Goal: Navigation & Orientation: Find specific page/section

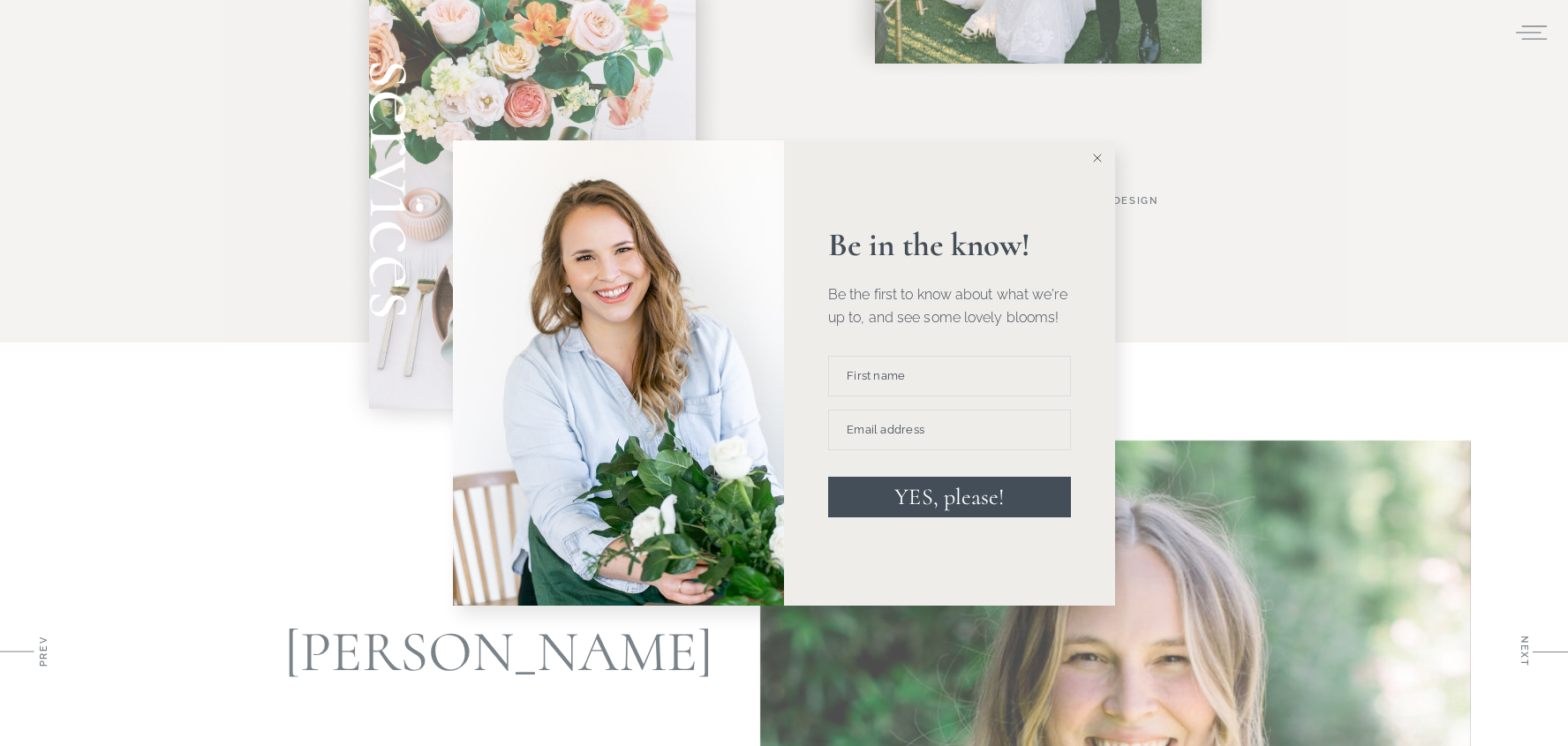
scroll to position [1379, 0]
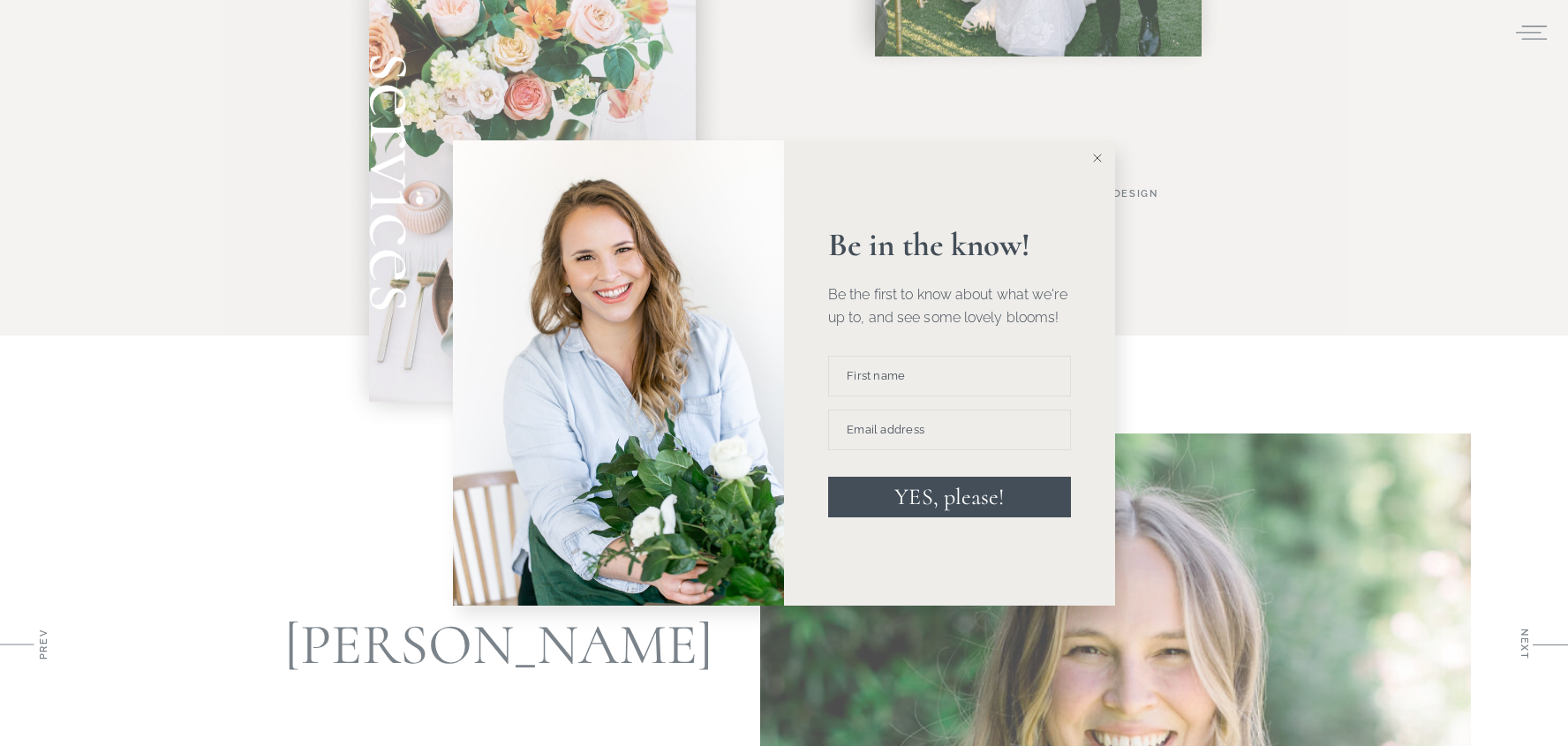
click at [1099, 158] on icon at bounding box center [1097, 157] width 8 height 8
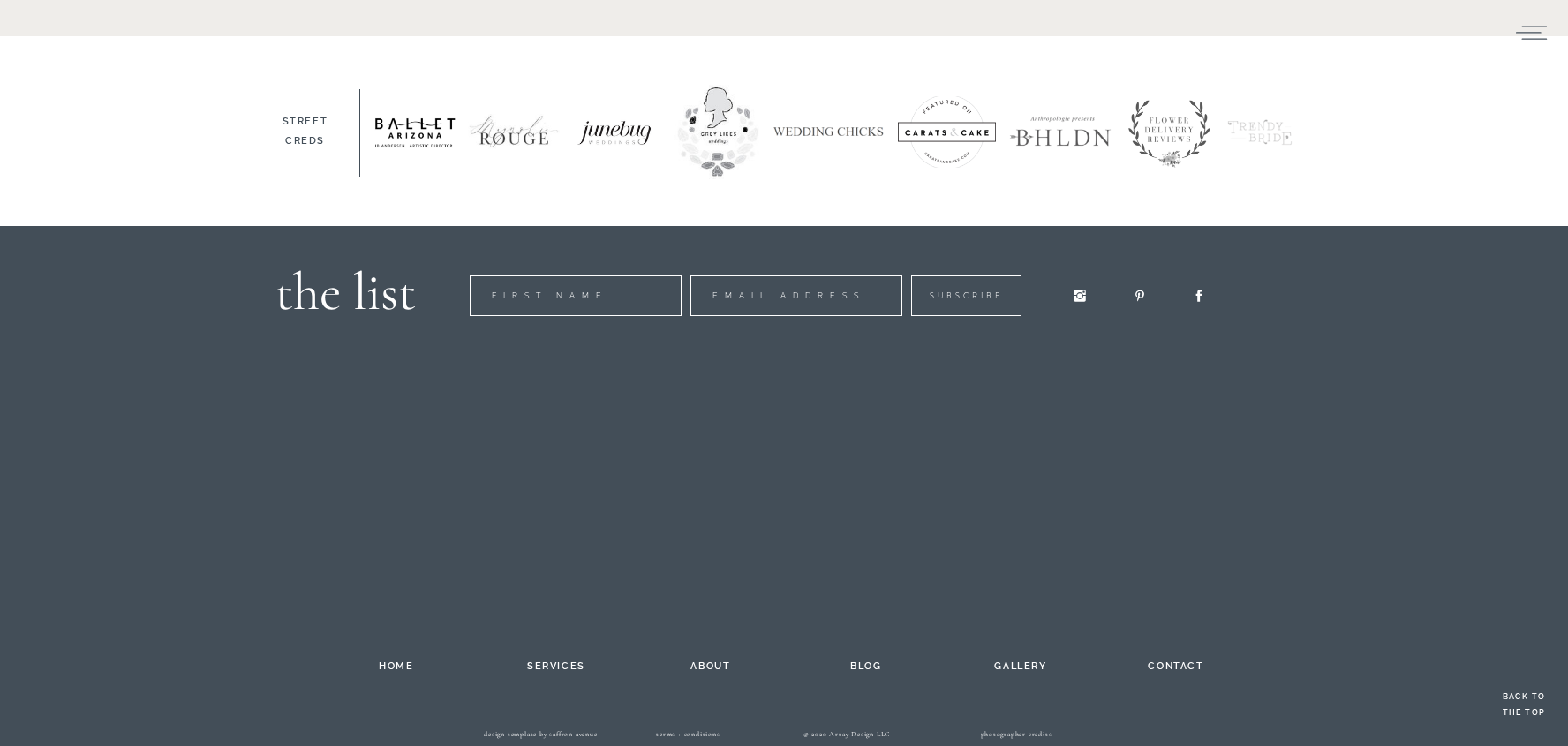
scroll to position [2833, 0]
click at [546, 668] on h2 "services" at bounding box center [556, 663] width 97 height 14
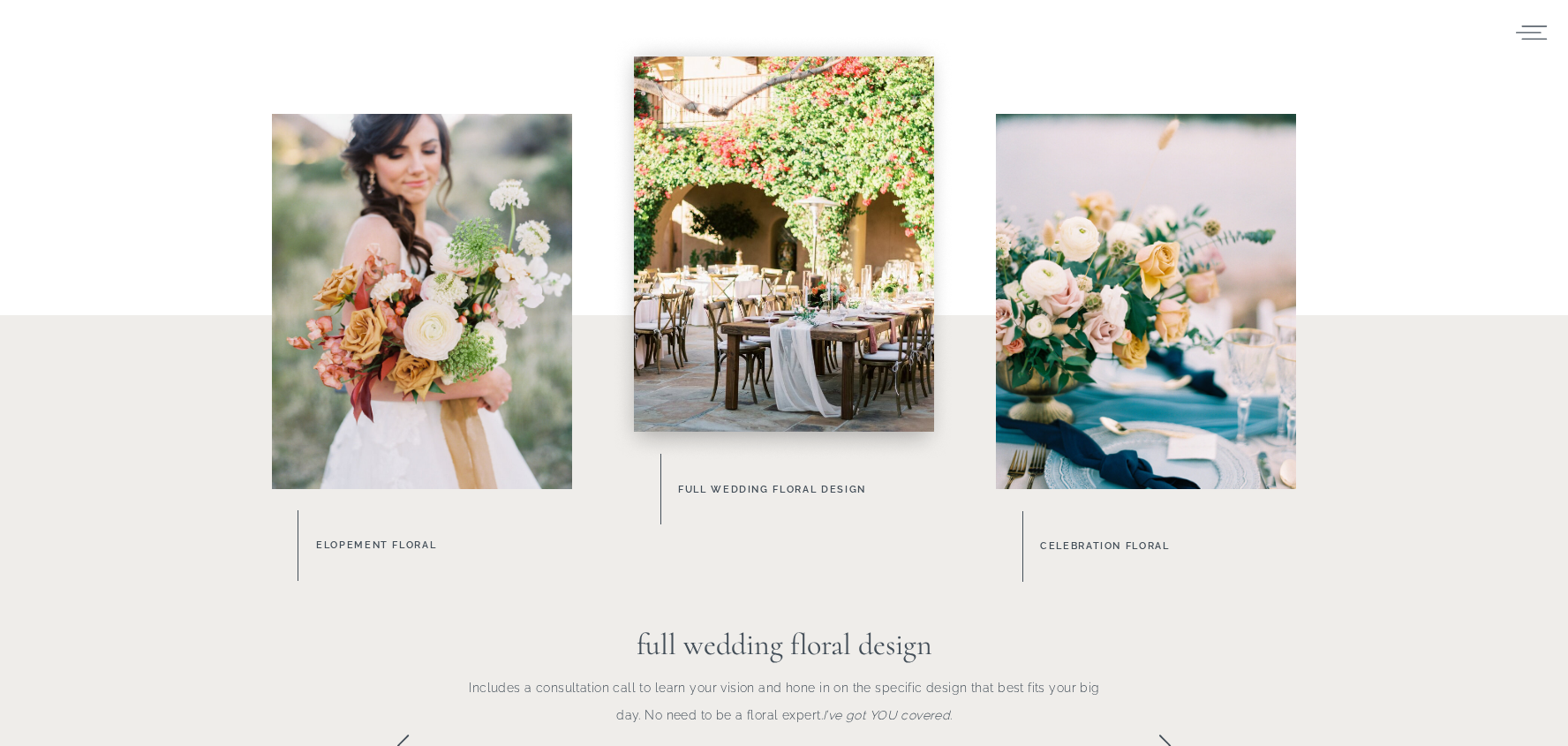
scroll to position [823, 0]
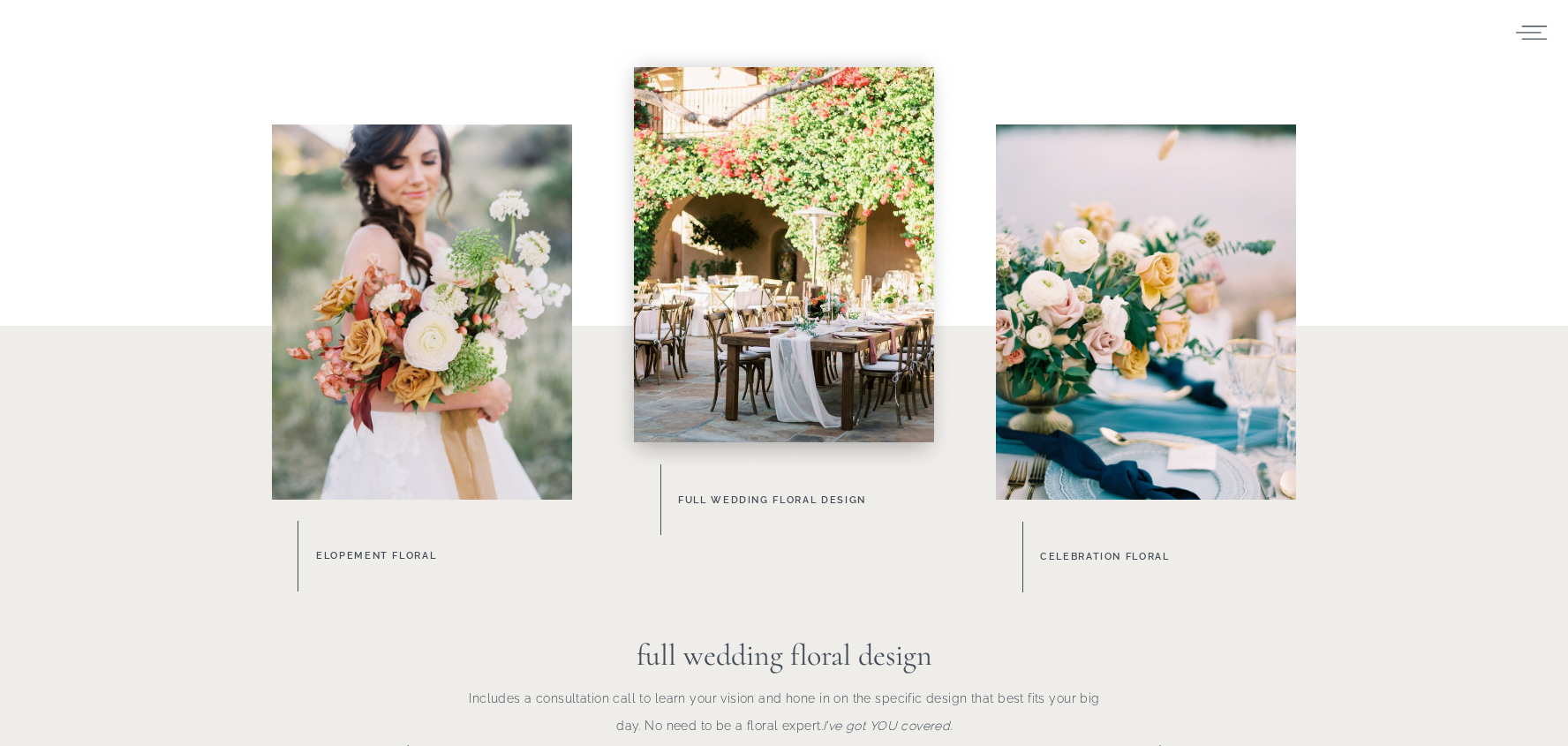
click at [871, 397] on div at bounding box center [784, 254] width 300 height 375
click at [801, 486] on div at bounding box center [783, 256] width 418 height 462
click at [801, 497] on h3 "Full Wedding Floral Design" at bounding box center [817, 500] width 279 height 19
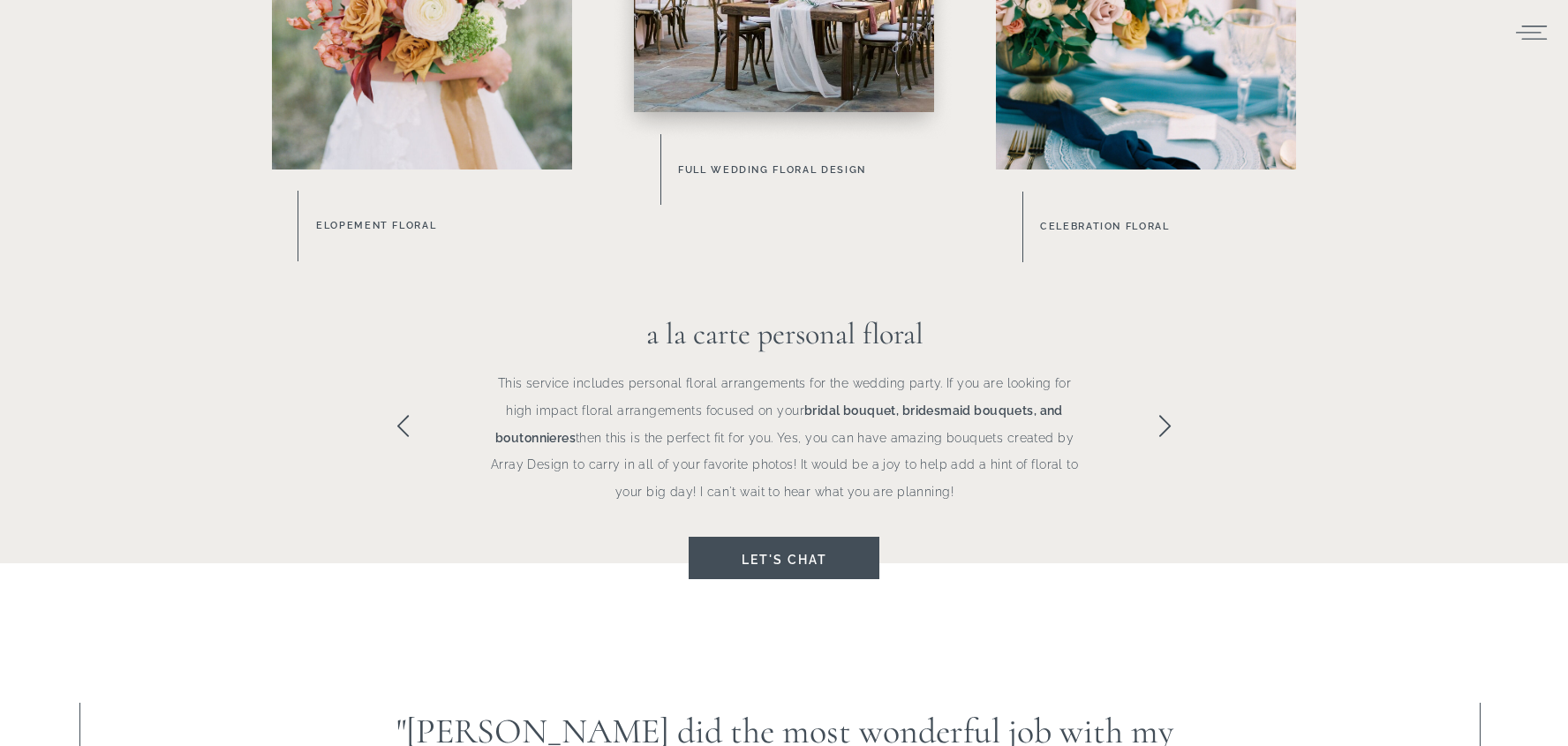
scroll to position [1126, 0]
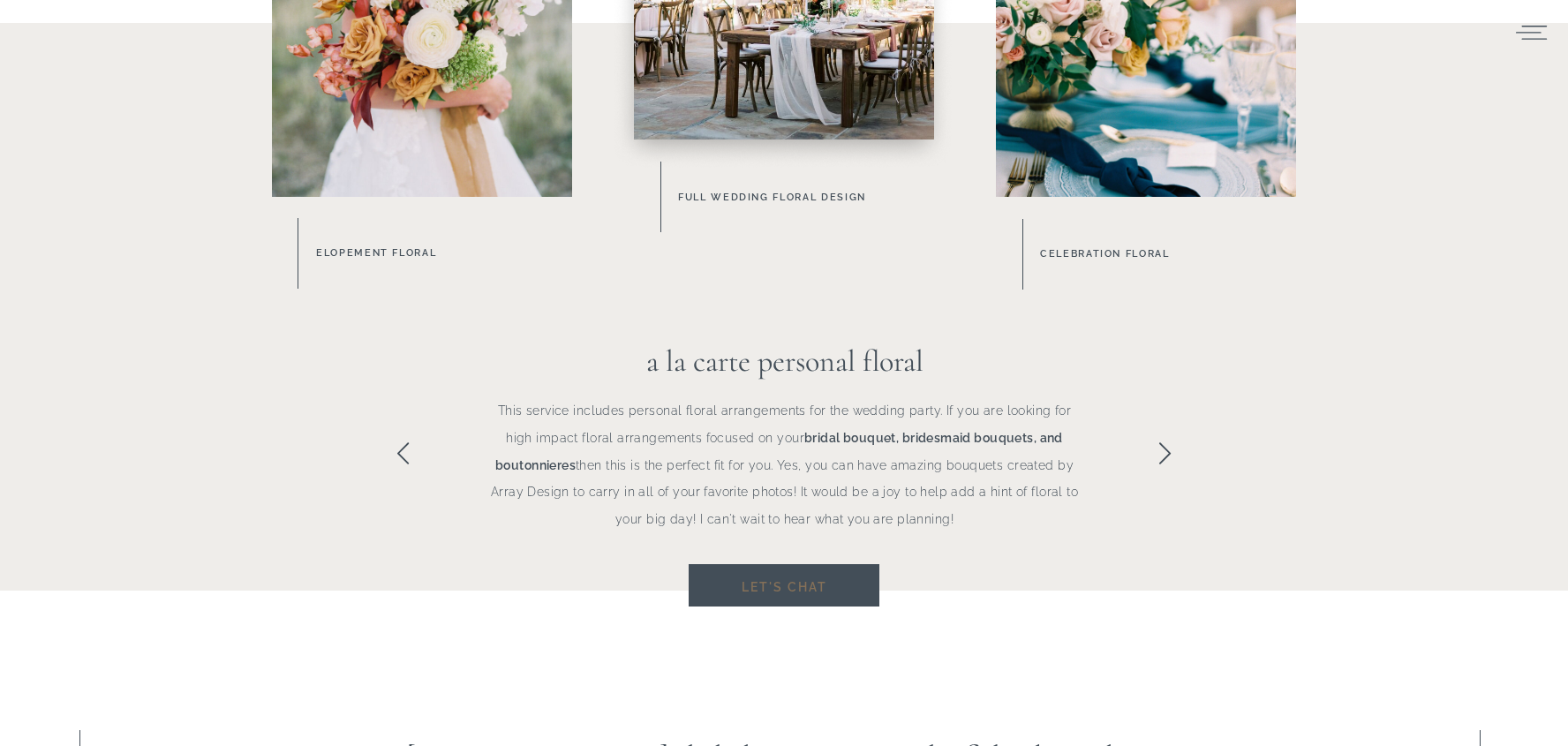
click at [824, 583] on h3 "Let's chat" at bounding box center [784, 585] width 141 height 21
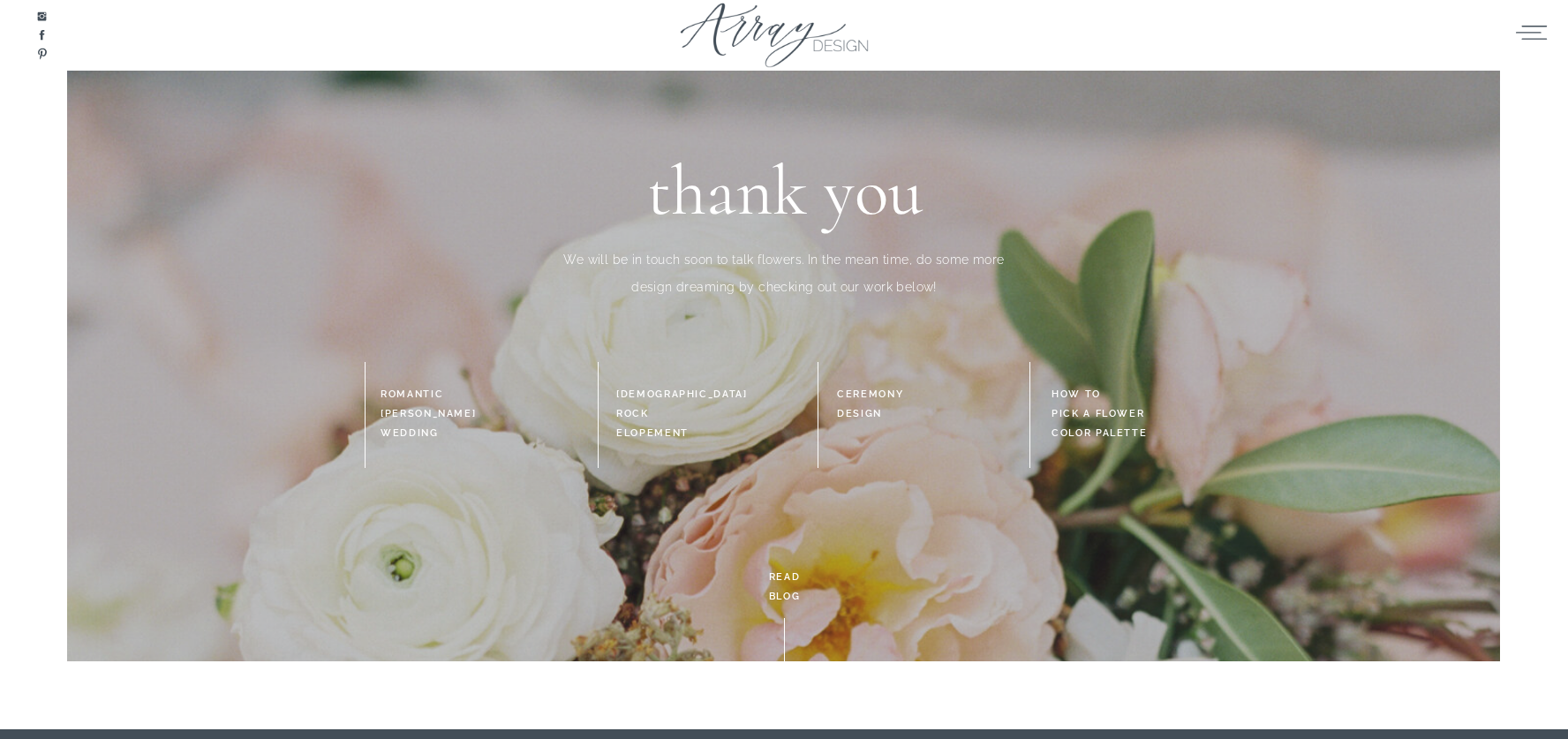
click at [766, 29] on div at bounding box center [784, 39] width 266 height 81
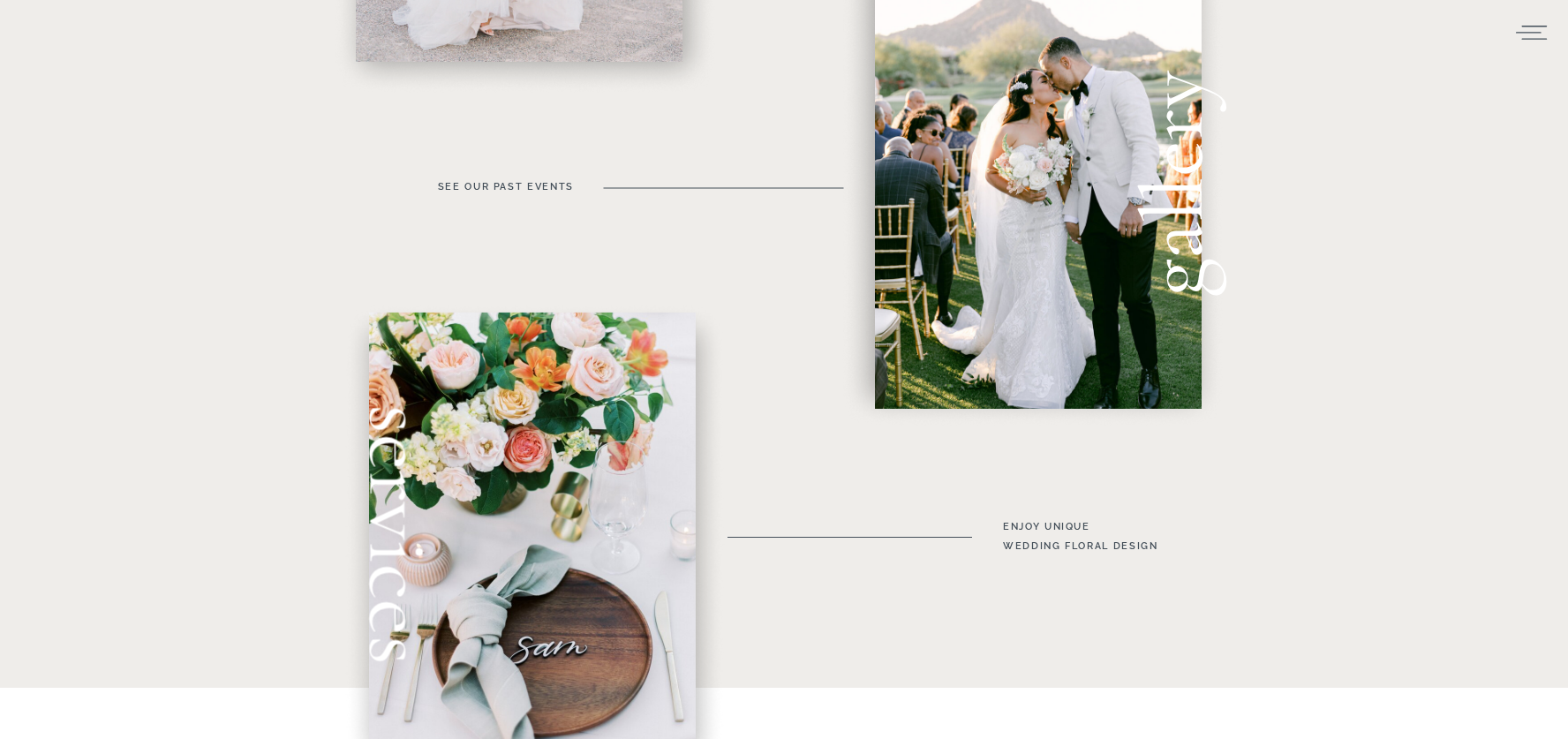
scroll to position [1041, 0]
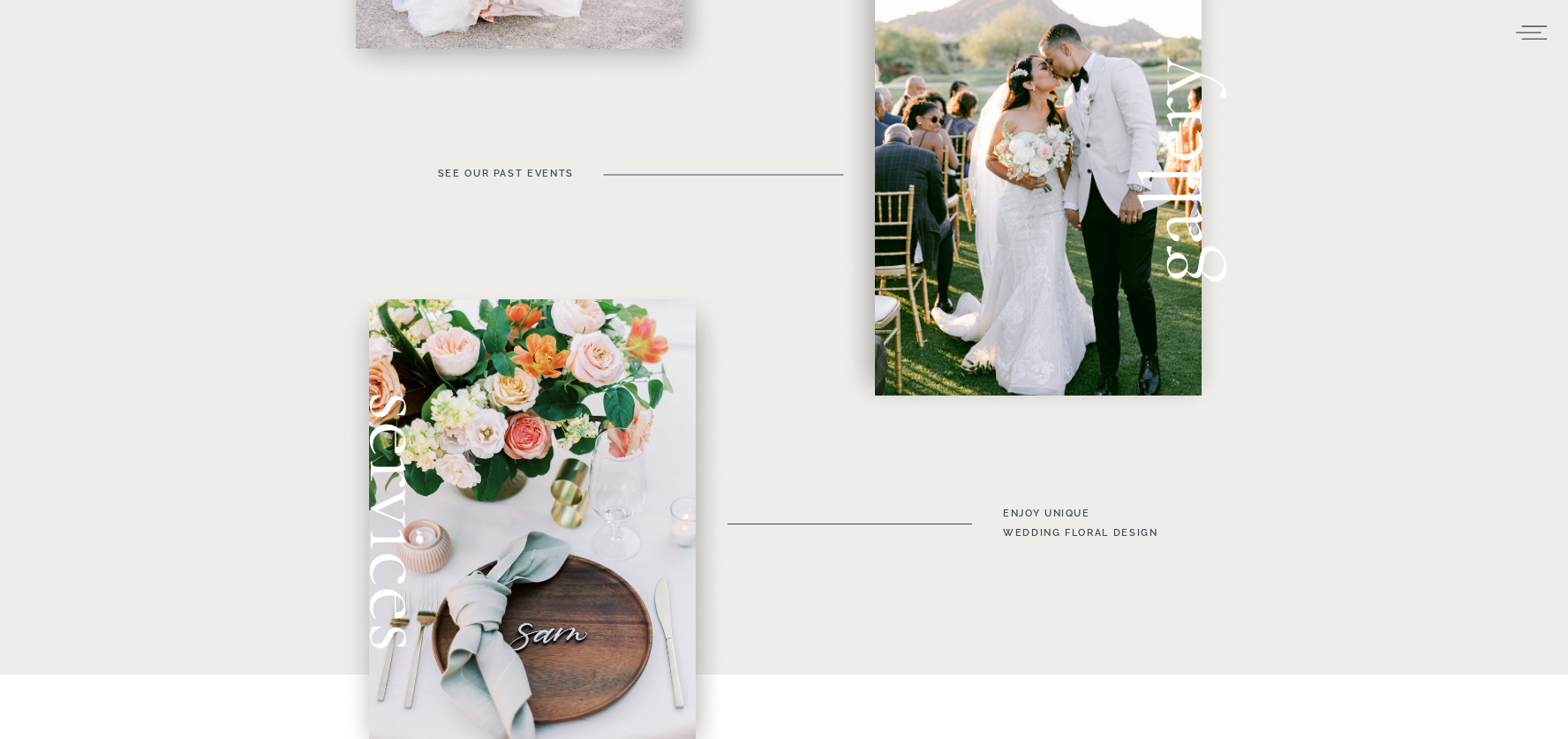
click at [547, 161] on div "blog contact gallery about services home Get started Unique Floral Designs abou…" at bounding box center [784, 749] width 1568 height 3581
click at [547, 171] on h3 "see our past events" at bounding box center [503, 184] width 142 height 39
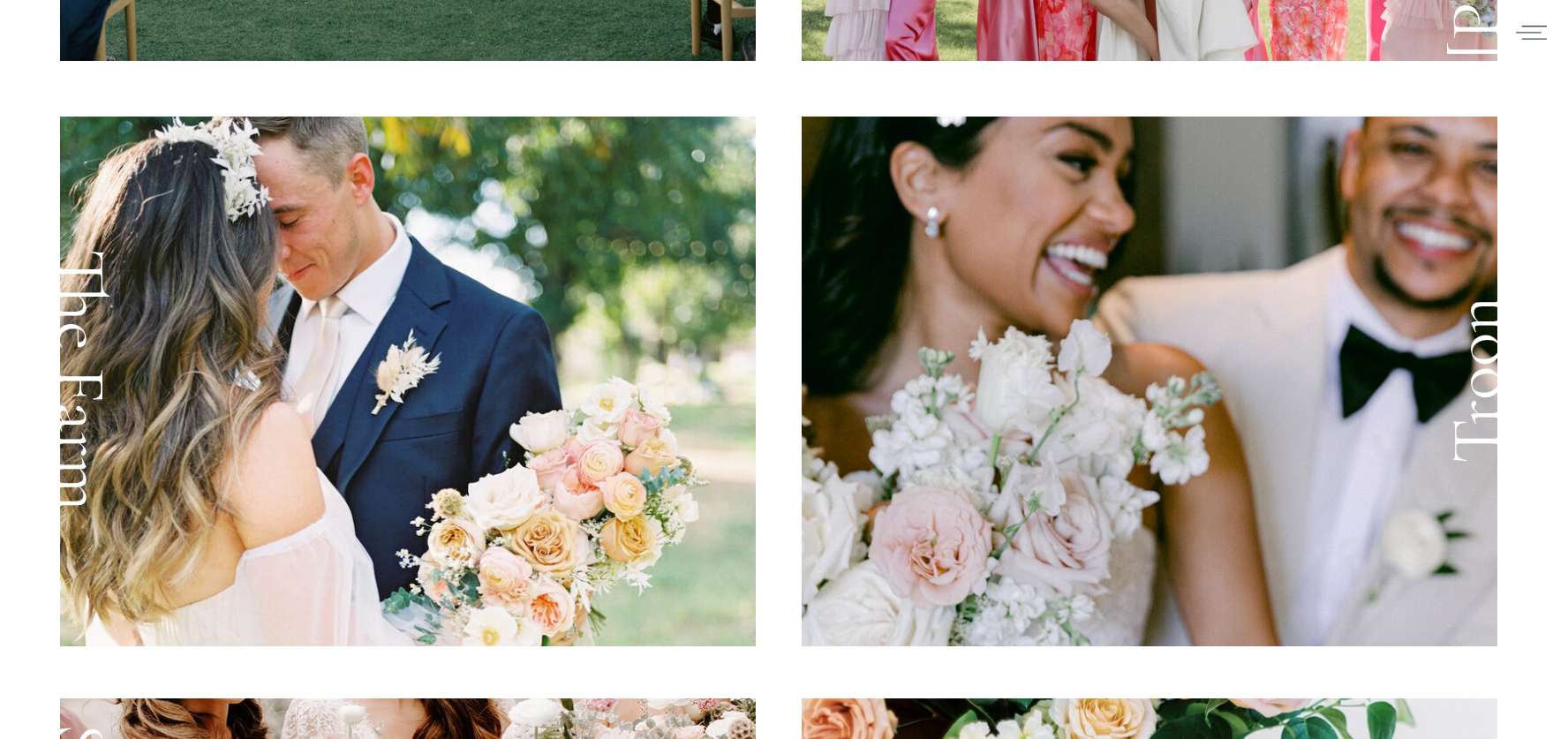
scroll to position [2319, 0]
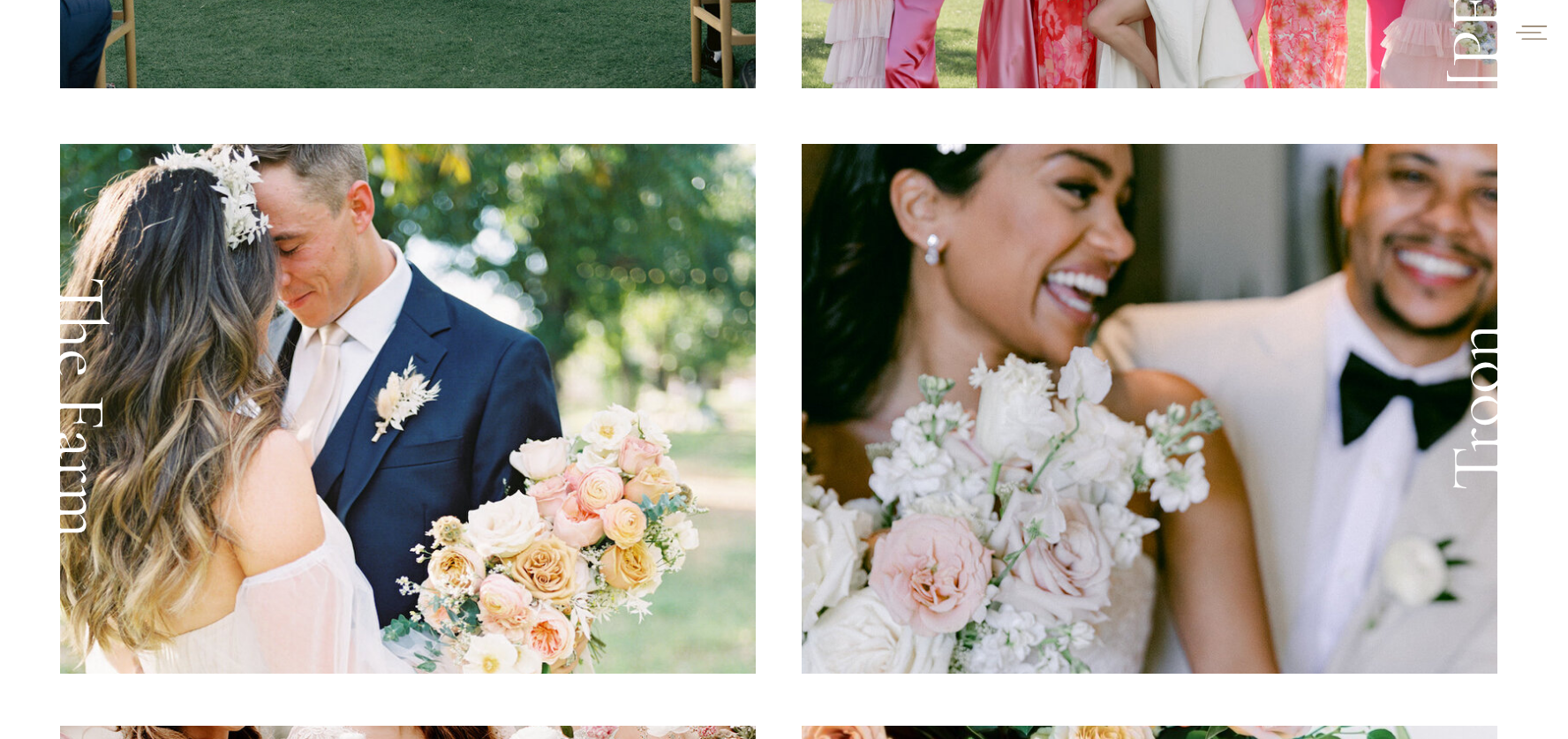
click at [1521, 32] on icon at bounding box center [1531, 32] width 31 height 14
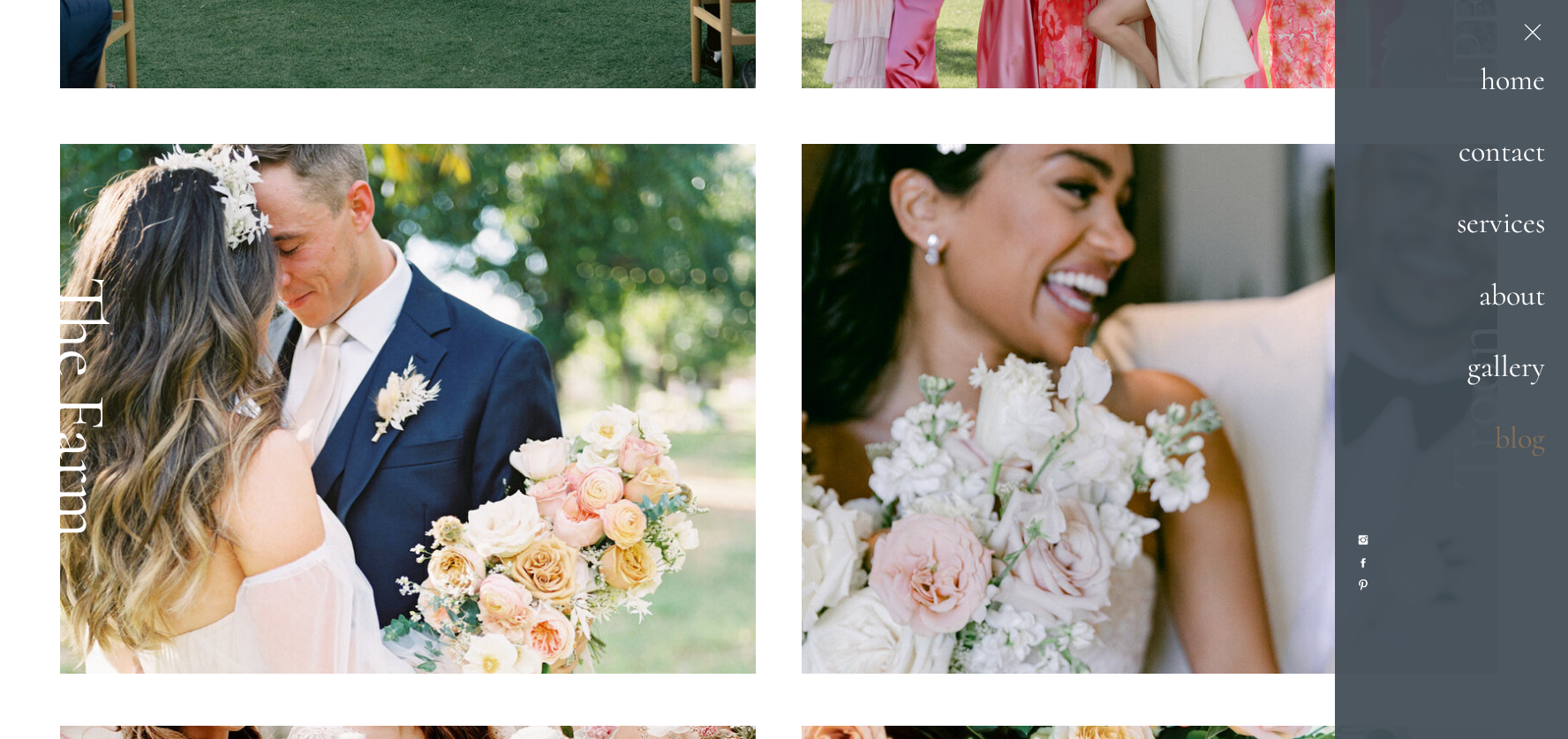
click at [1513, 434] on h2 "blog" at bounding box center [1444, 438] width 202 height 48
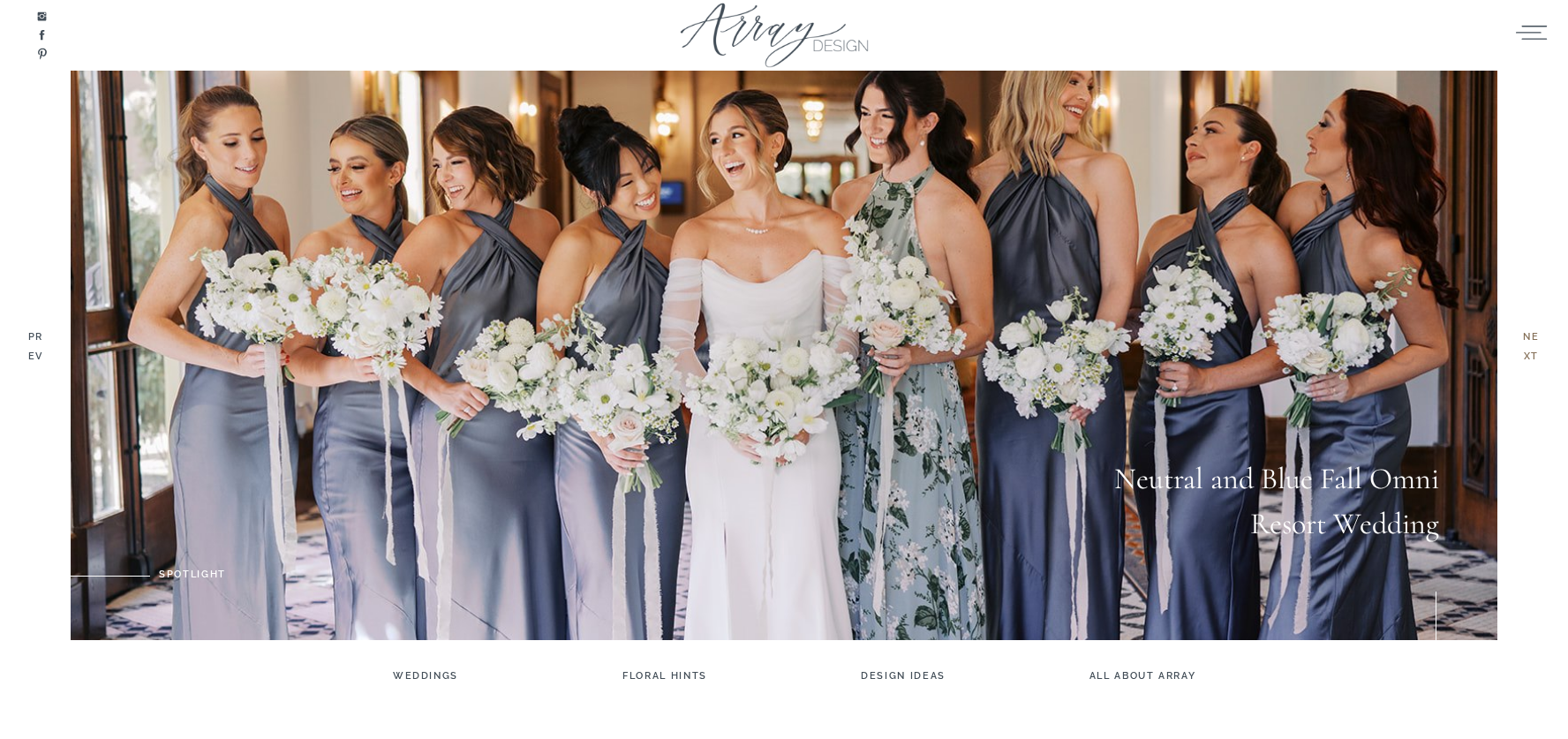
click at [1525, 349] on h3 "ne xt" at bounding box center [1531, 349] width 29 height 42
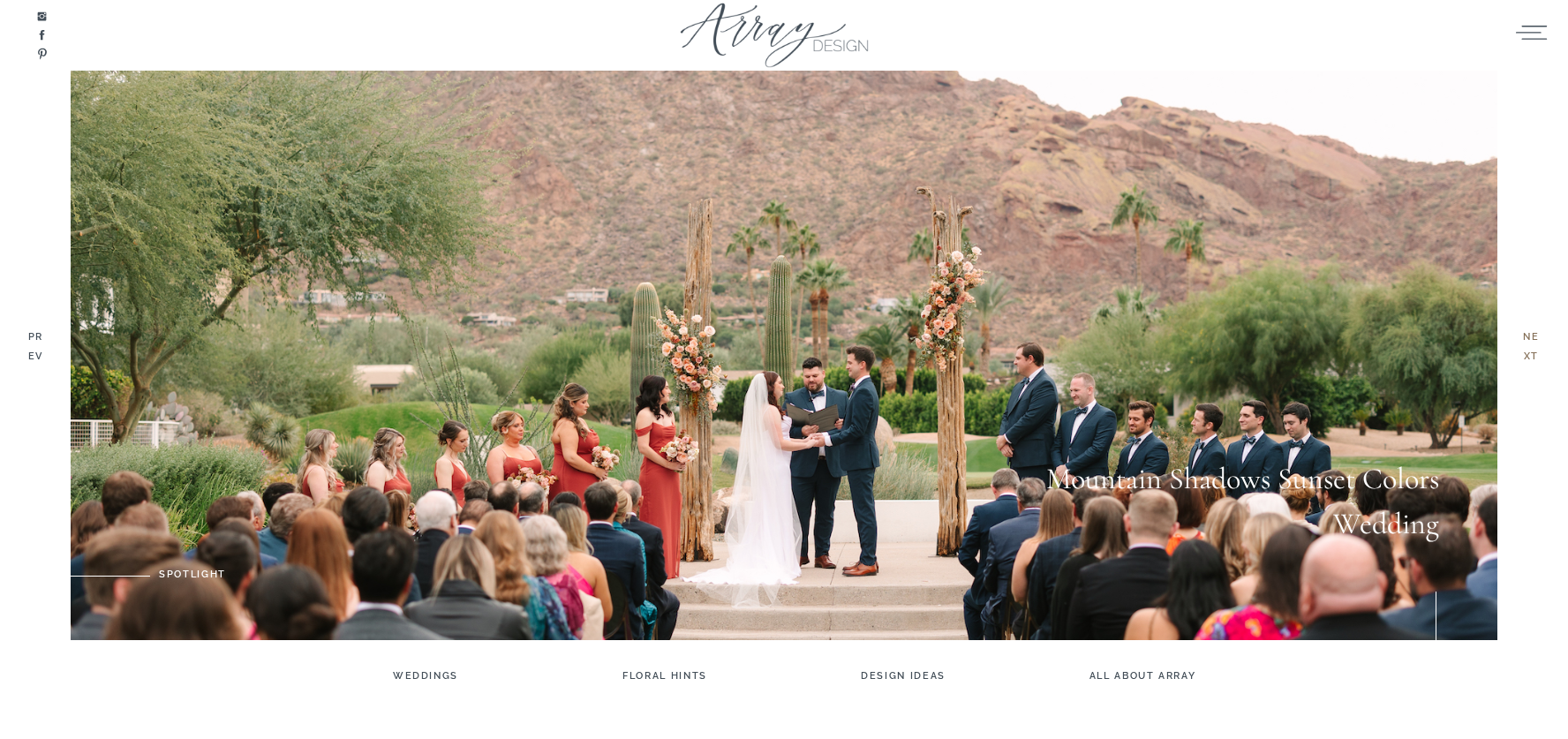
click at [1525, 349] on h3 "ne xt" at bounding box center [1531, 349] width 29 height 42
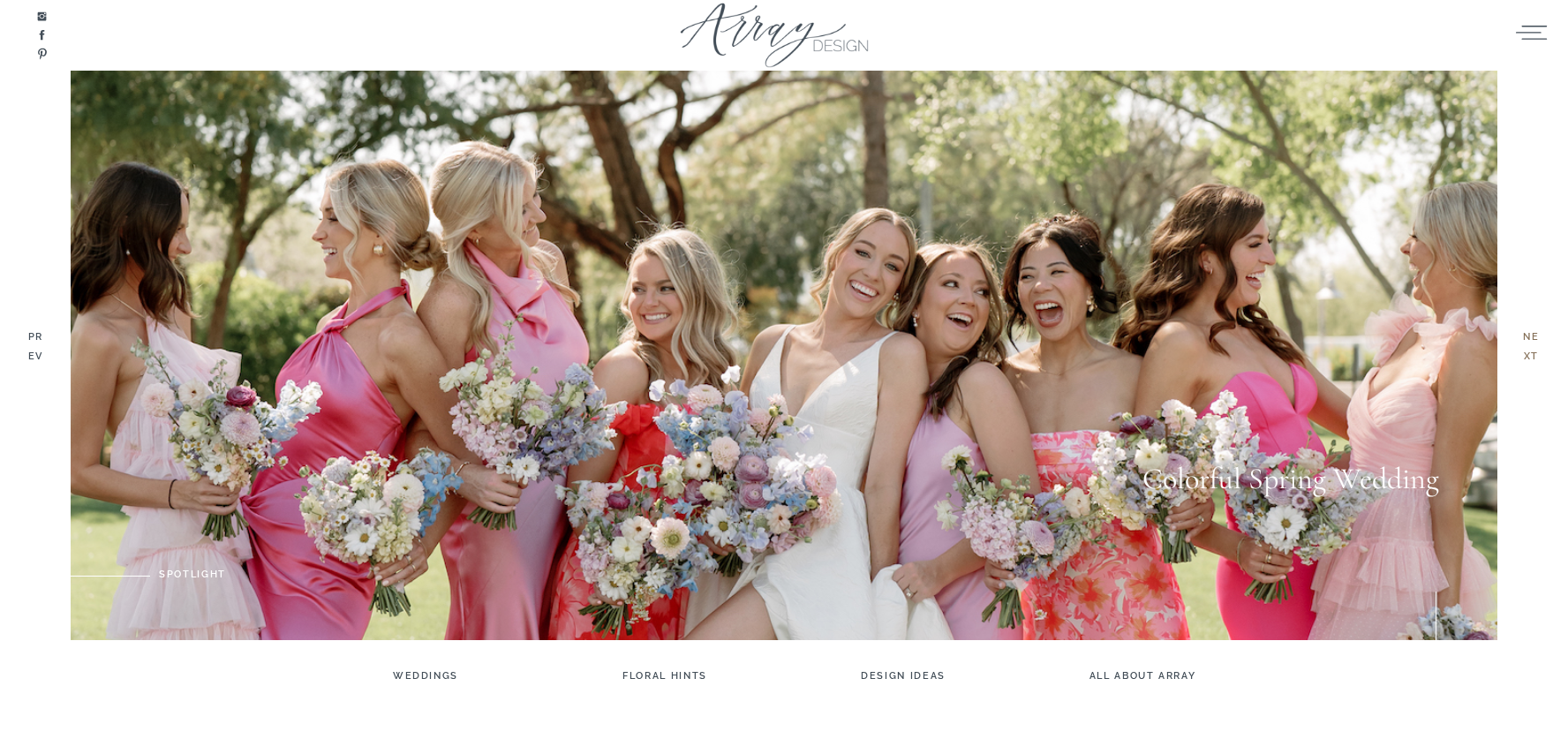
click at [1525, 349] on h3 "ne xt" at bounding box center [1531, 349] width 29 height 42
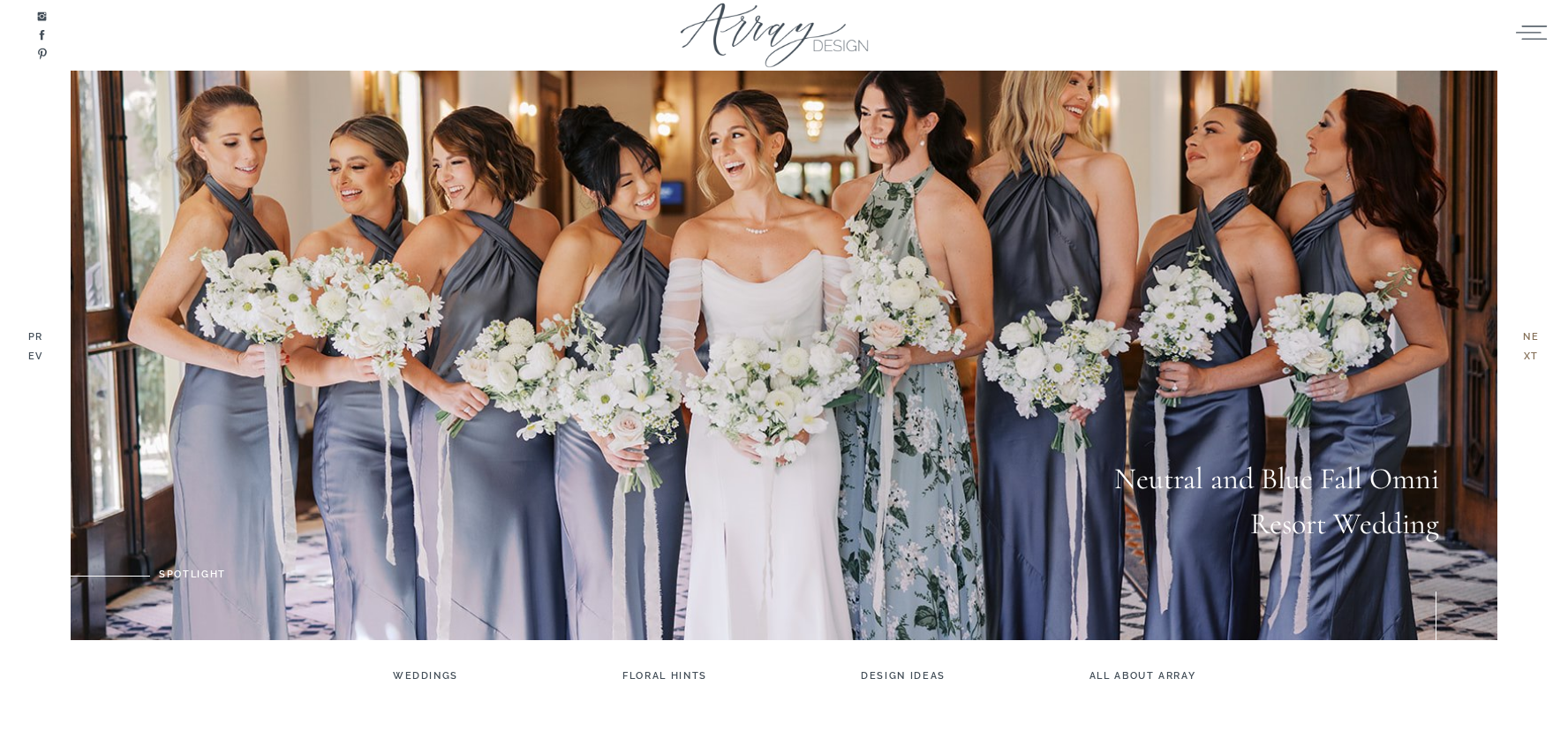
click at [1525, 349] on h3 "ne xt" at bounding box center [1531, 349] width 29 height 42
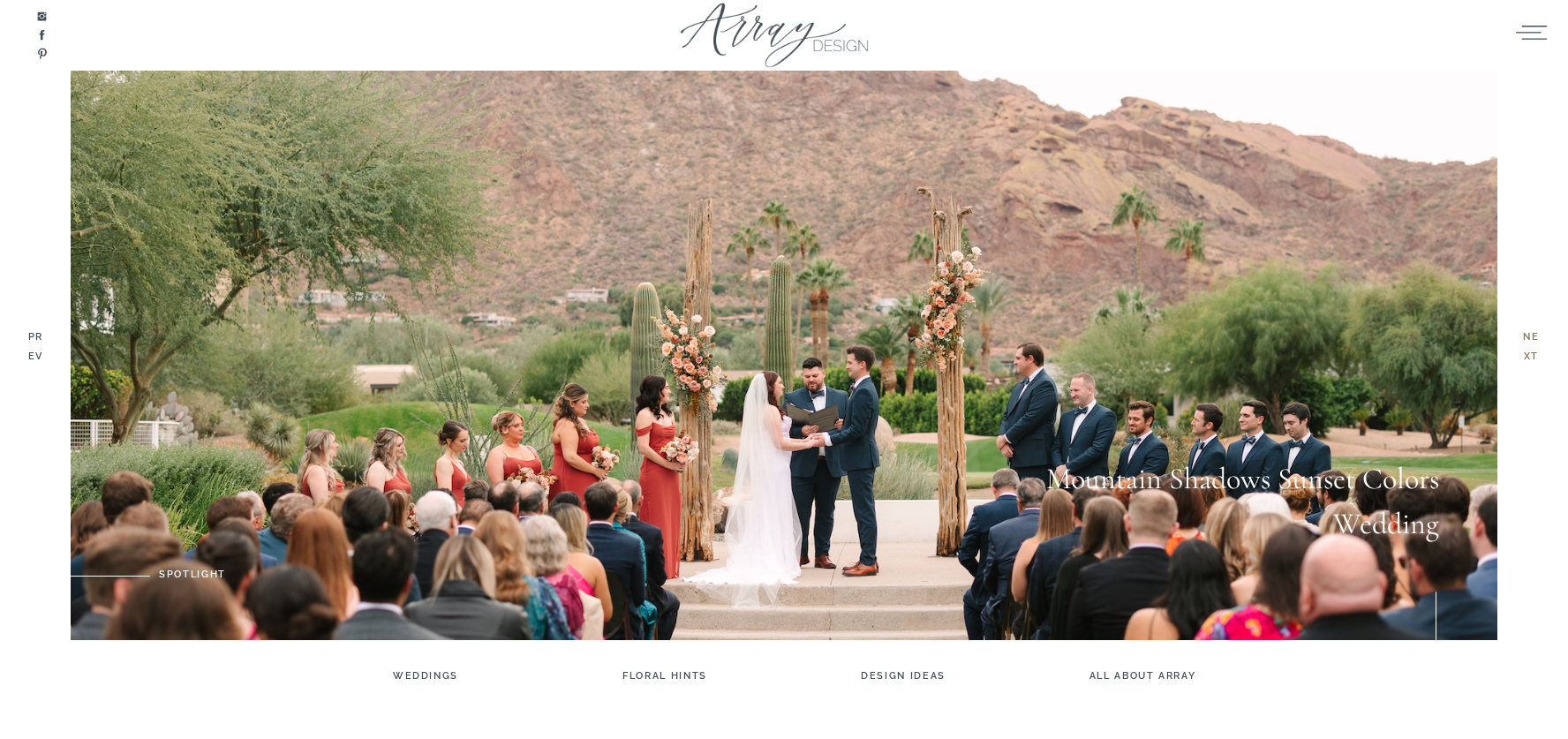
click at [1525, 349] on h3 "ne xt" at bounding box center [1531, 349] width 29 height 42
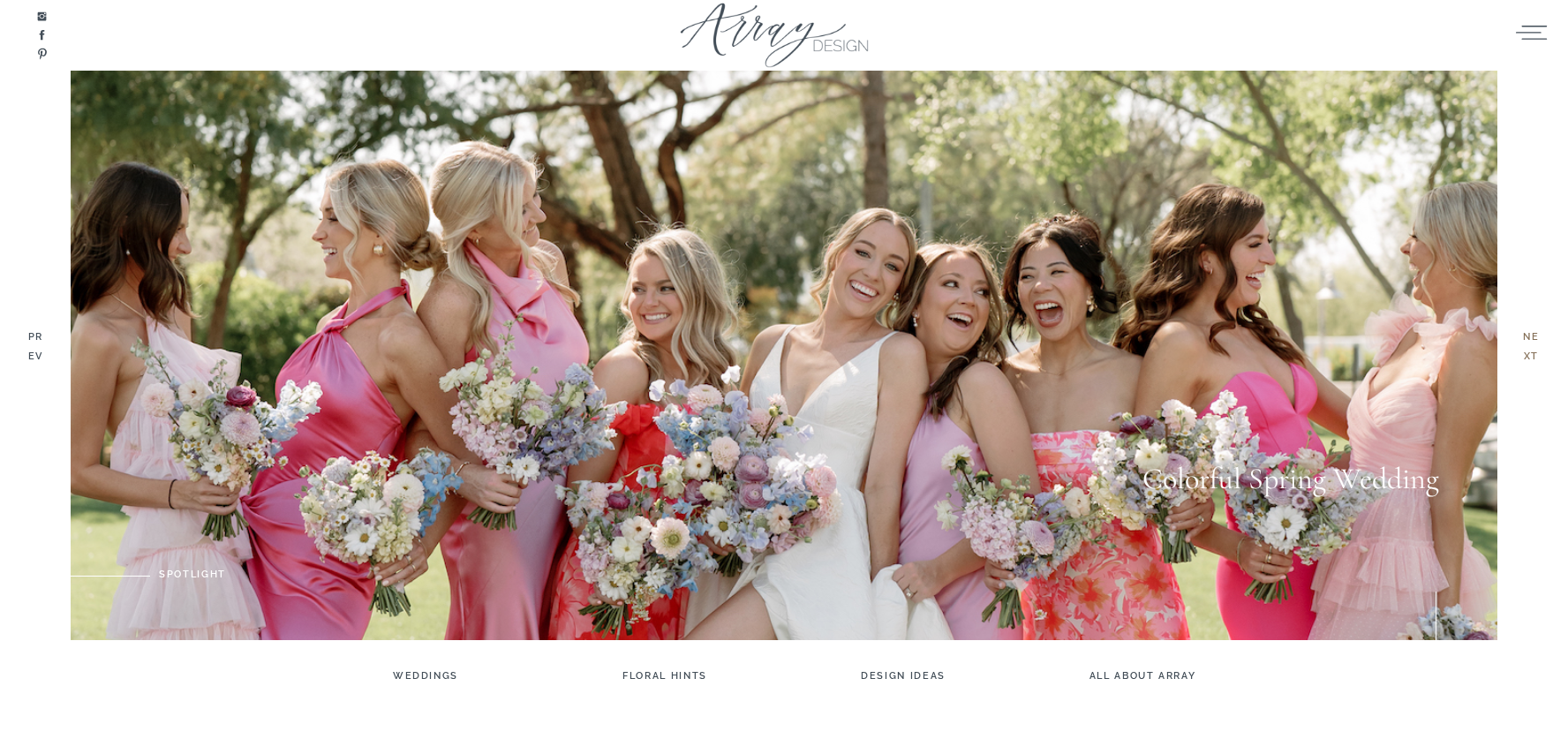
click at [1525, 349] on h3 "ne xt" at bounding box center [1531, 349] width 29 height 42
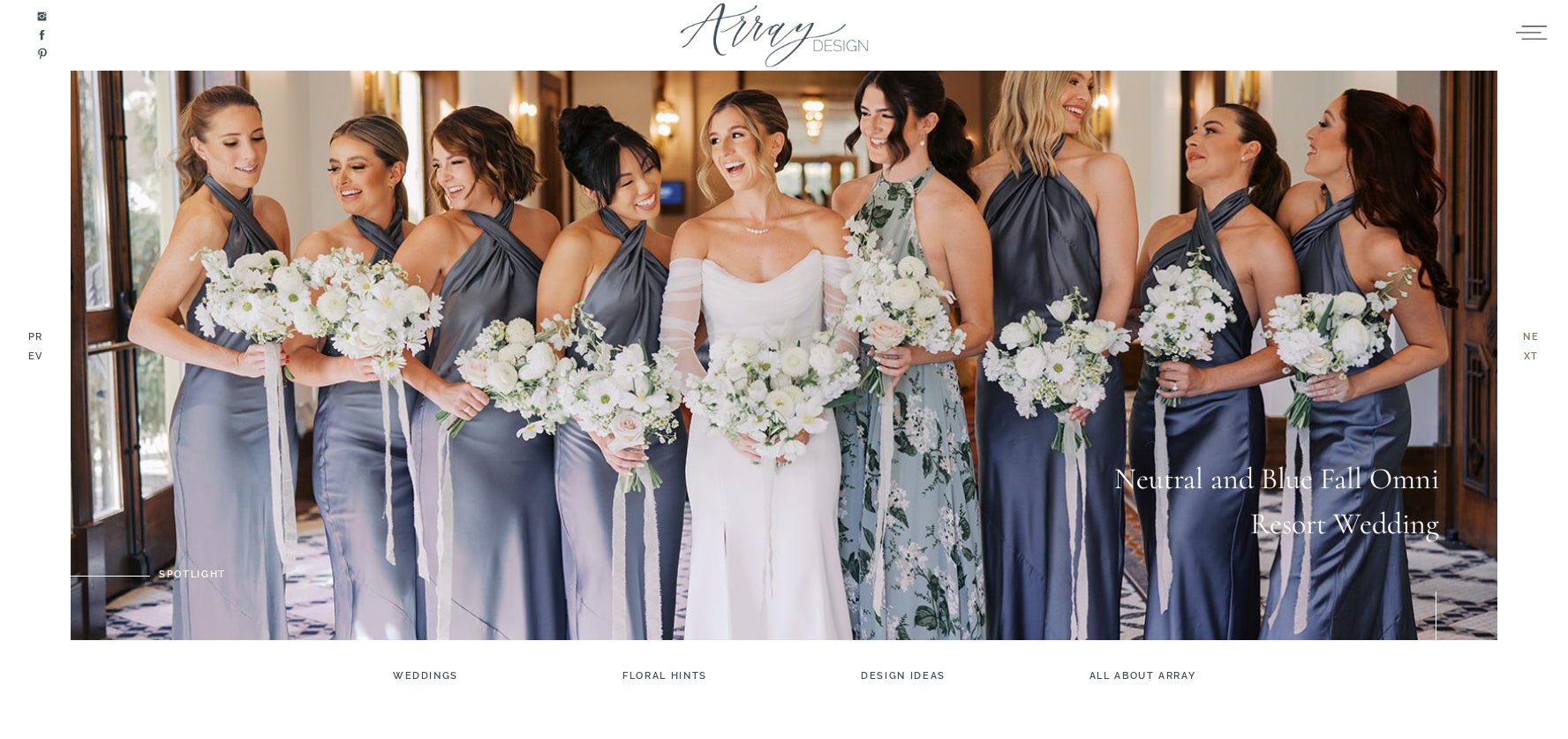
click at [1525, 349] on h3 "ne xt" at bounding box center [1531, 349] width 29 height 42
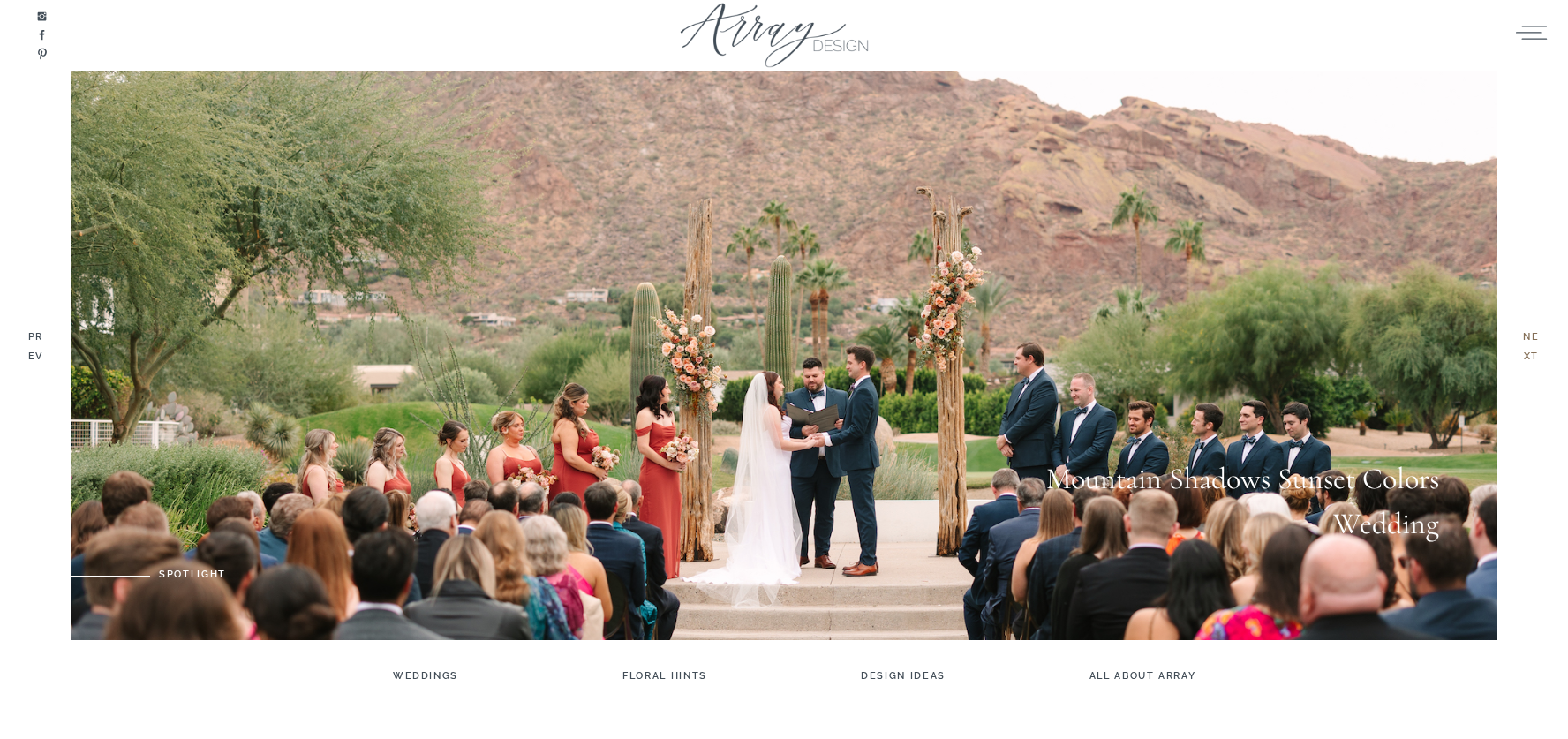
click at [1525, 349] on h3 "ne xt" at bounding box center [1531, 349] width 29 height 42
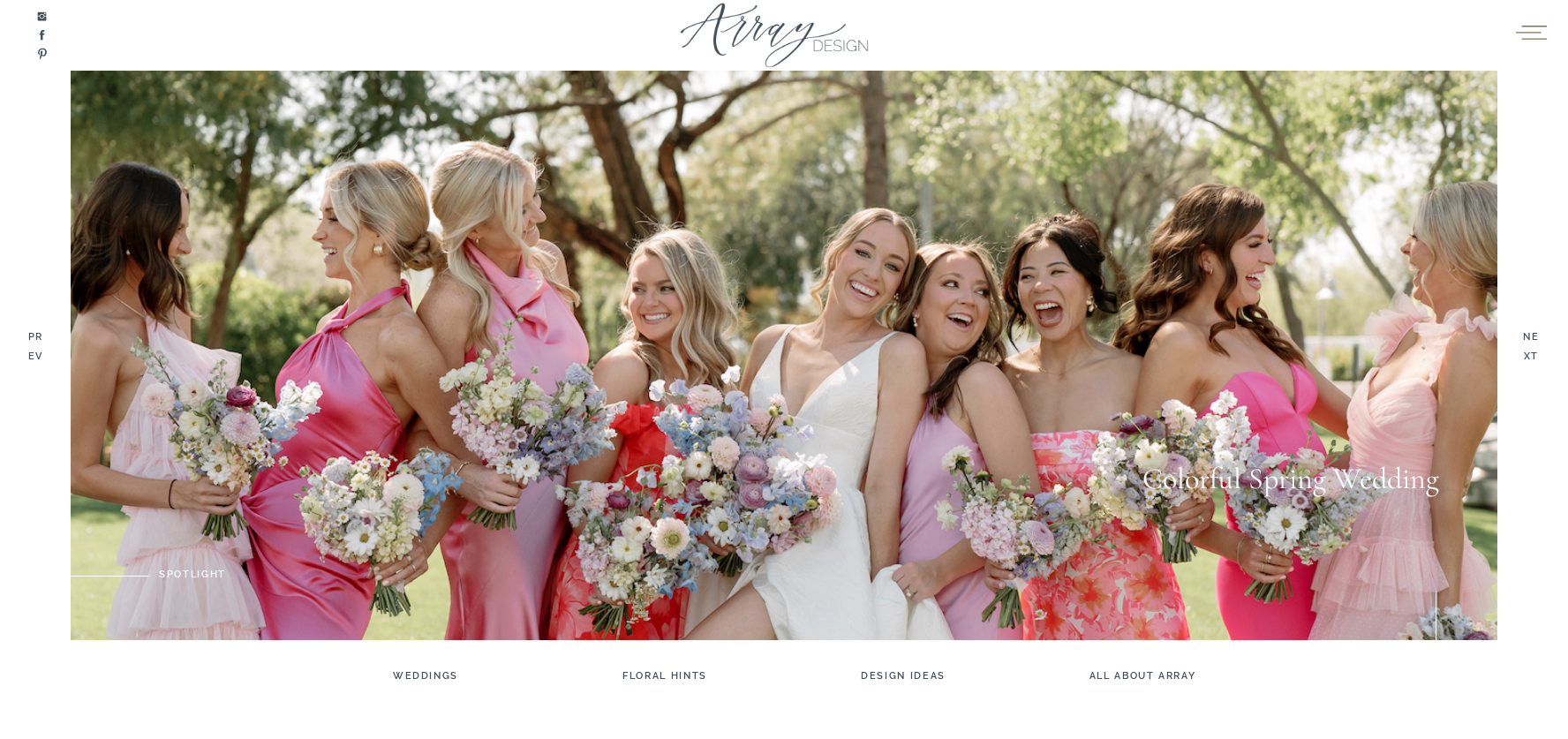
click at [1532, 27] on icon at bounding box center [1531, 32] width 34 height 26
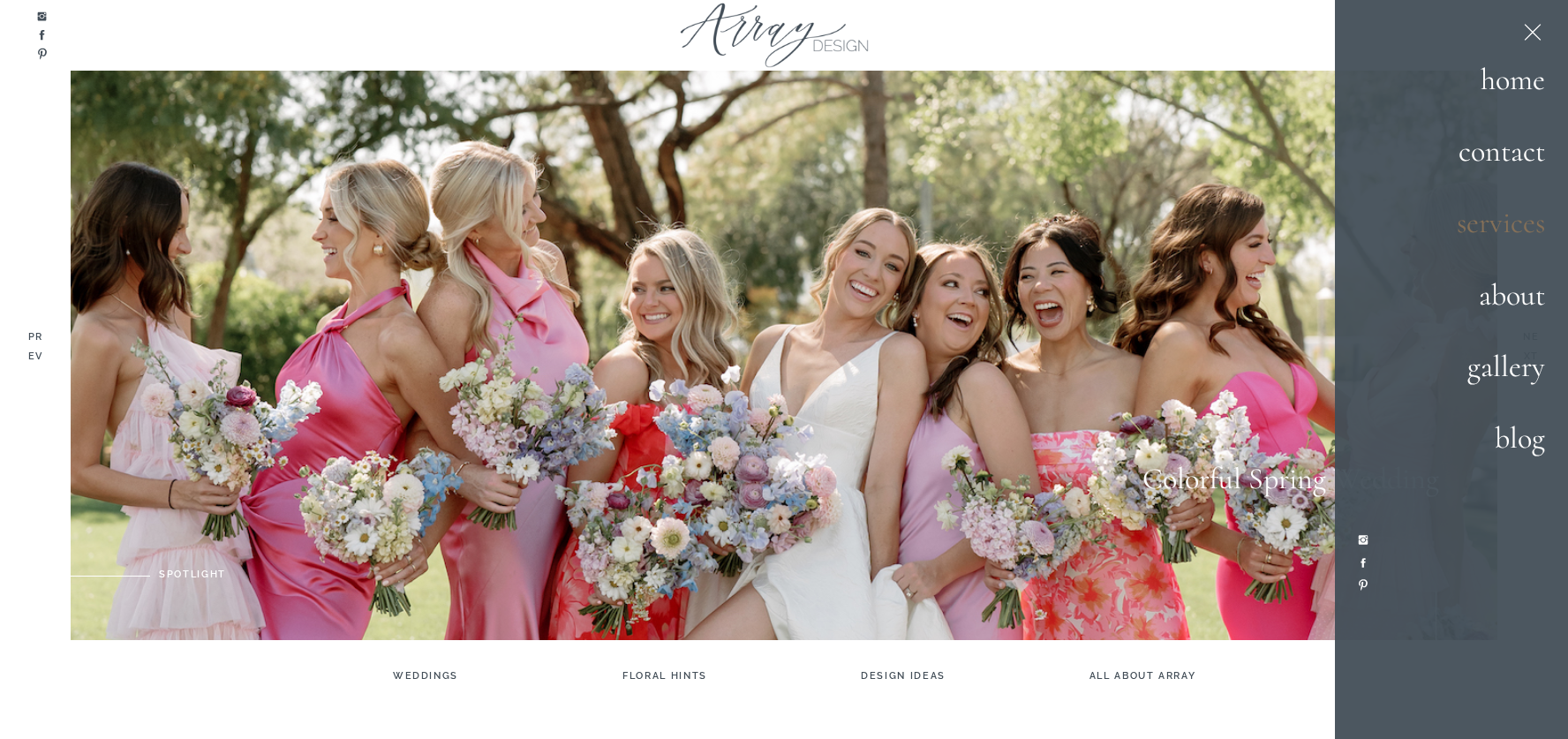
click at [1493, 230] on h2 "services" at bounding box center [1483, 223] width 124 height 48
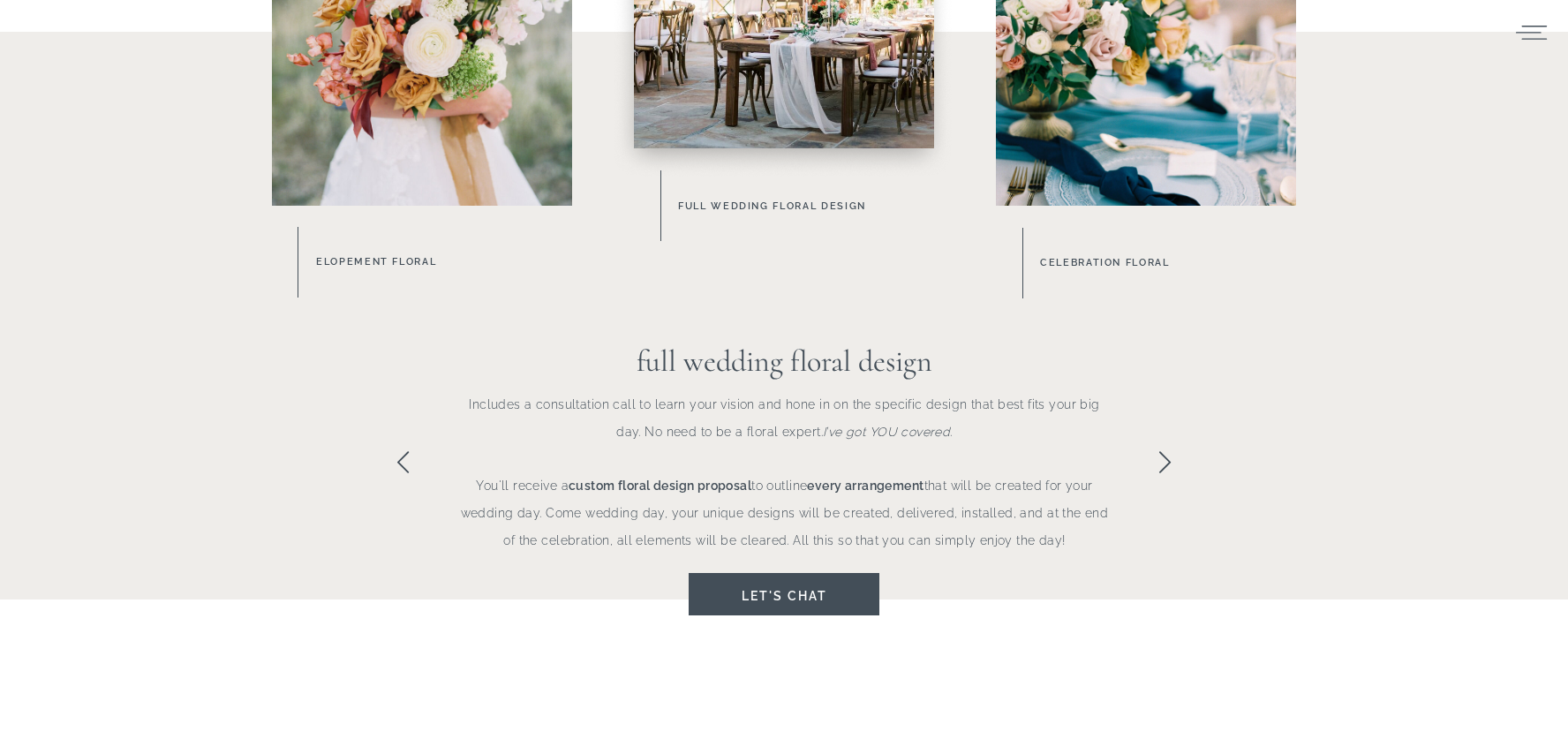
scroll to position [1091, 0]
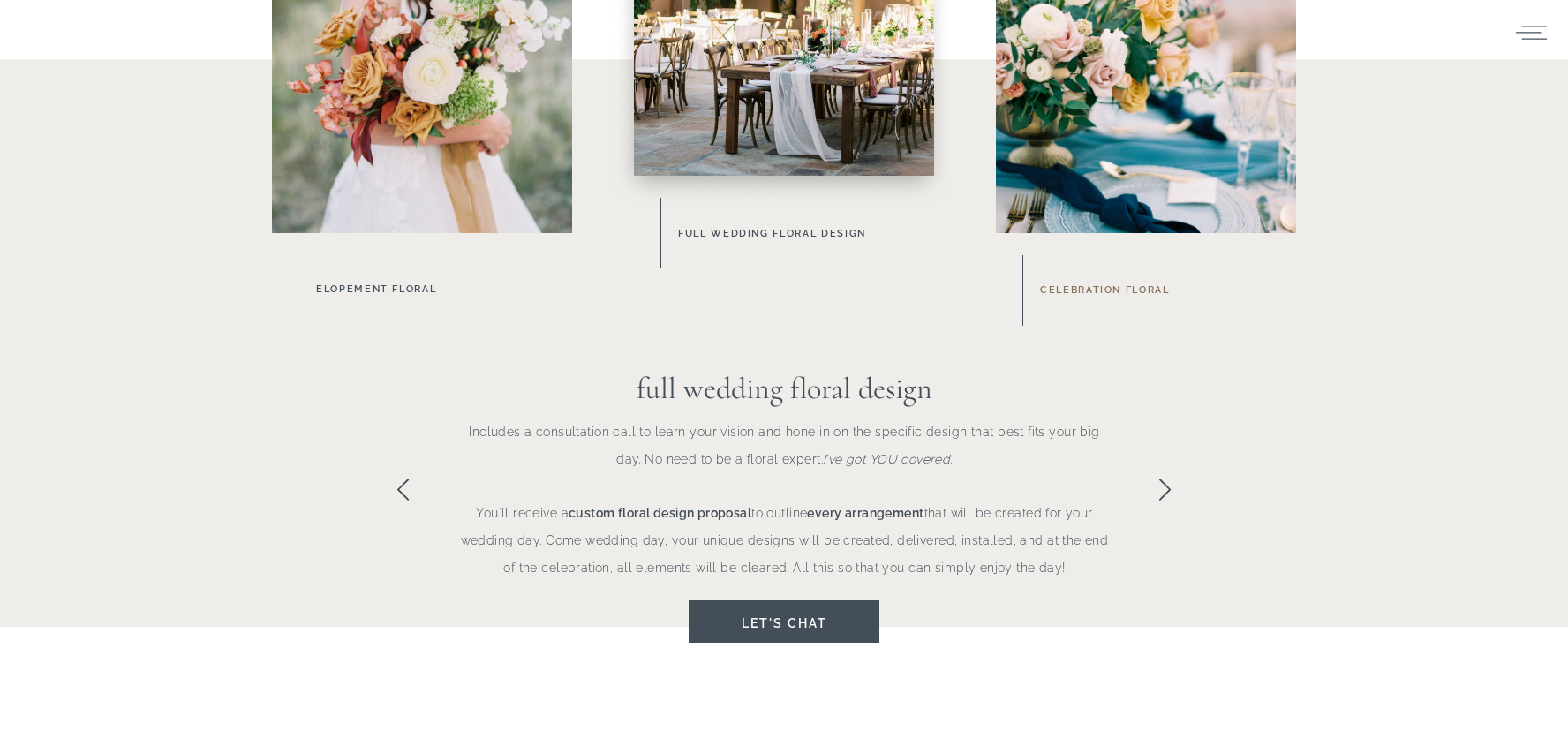
click at [1096, 286] on h3 "celebration floral" at bounding box center [1166, 291] width 254 height 21
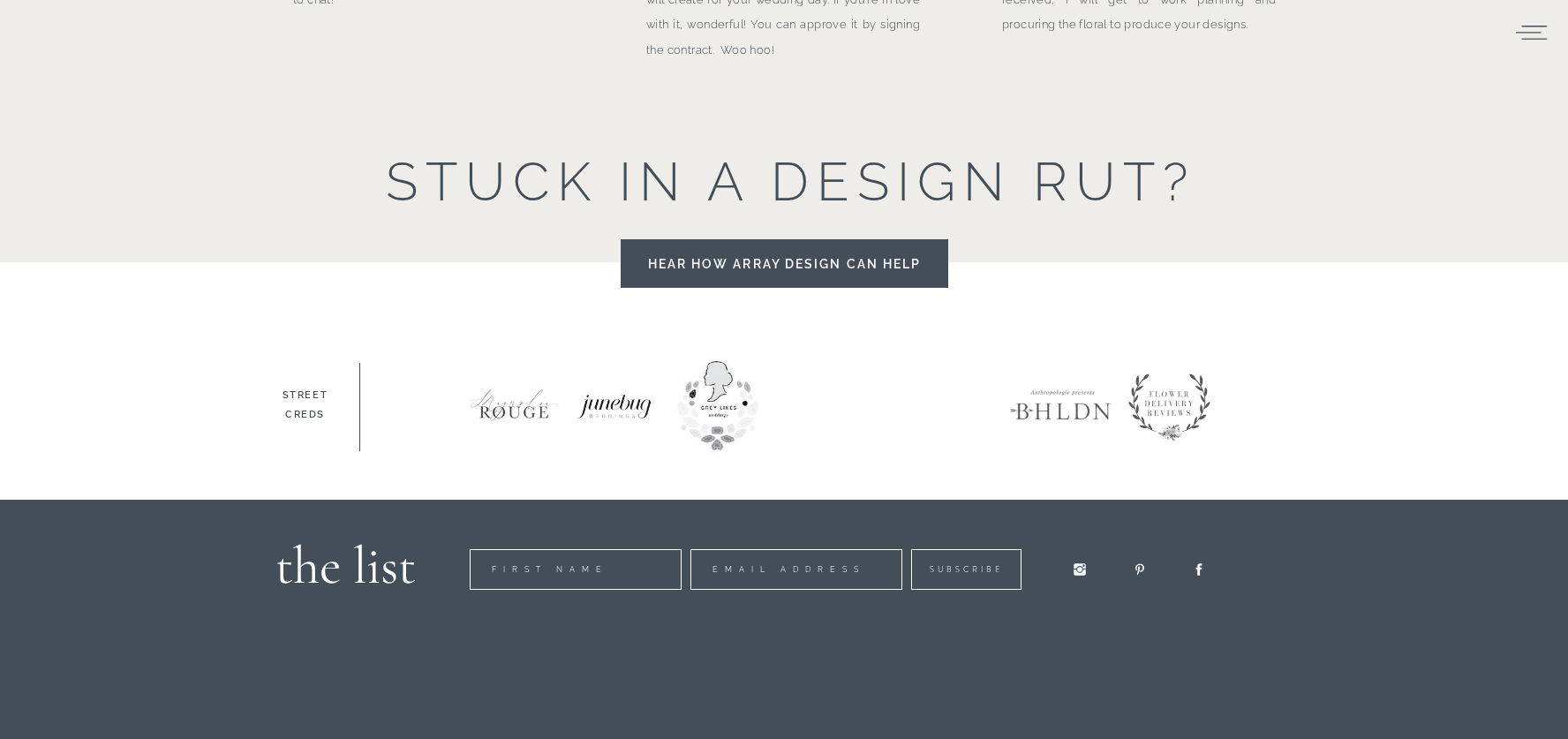
scroll to position [2448, 0]
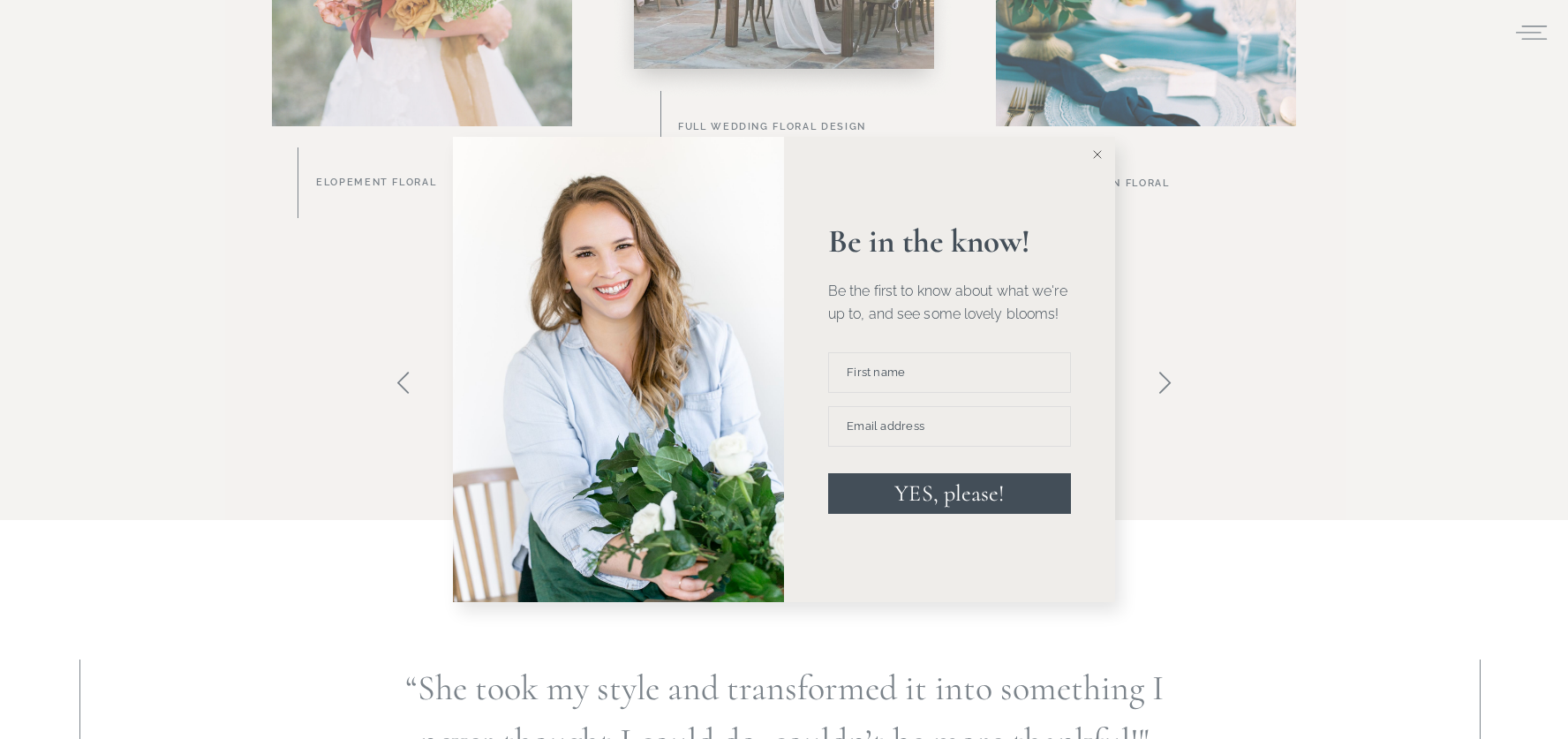
scroll to position [1200, 0]
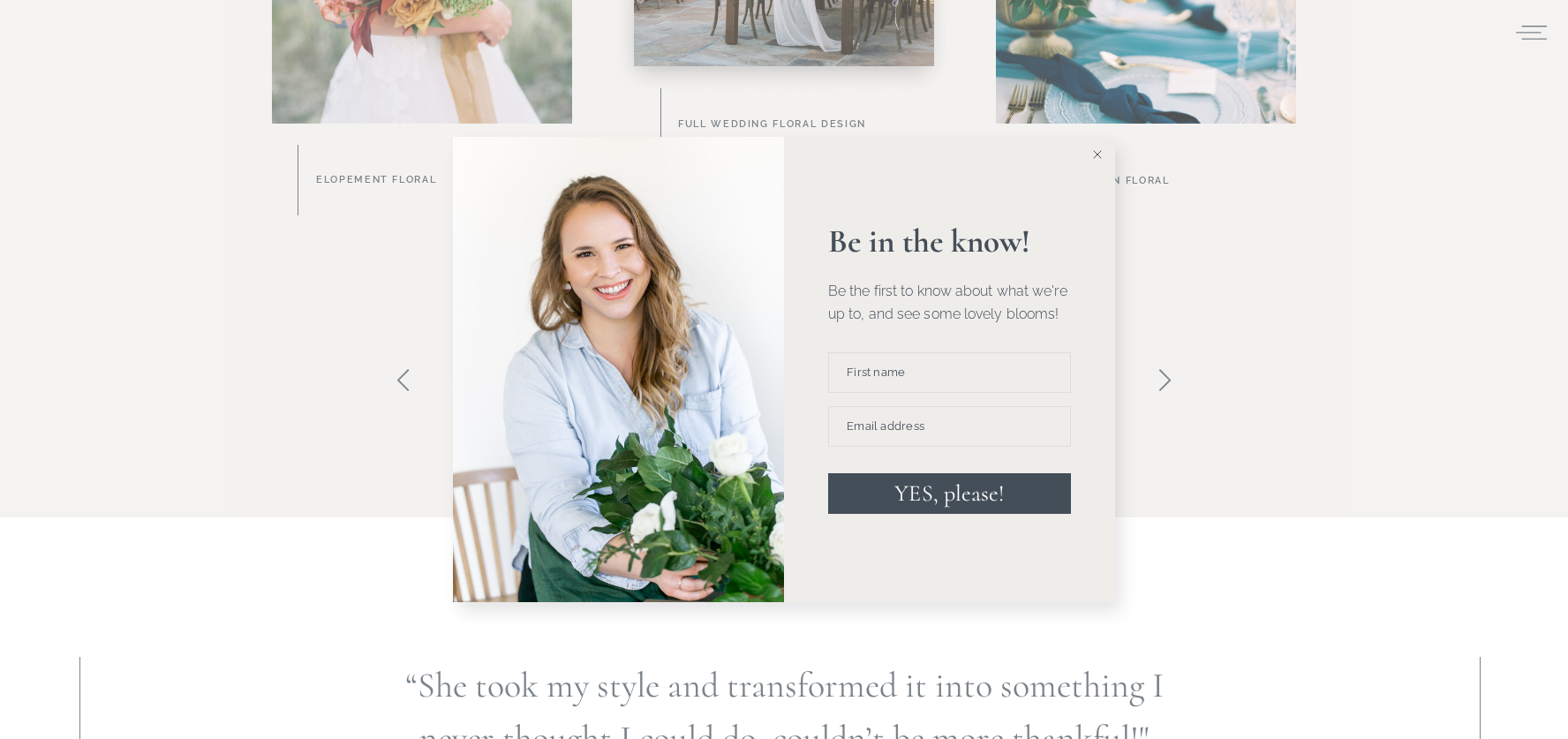
click at [1099, 155] on icon at bounding box center [1097, 154] width 8 height 8
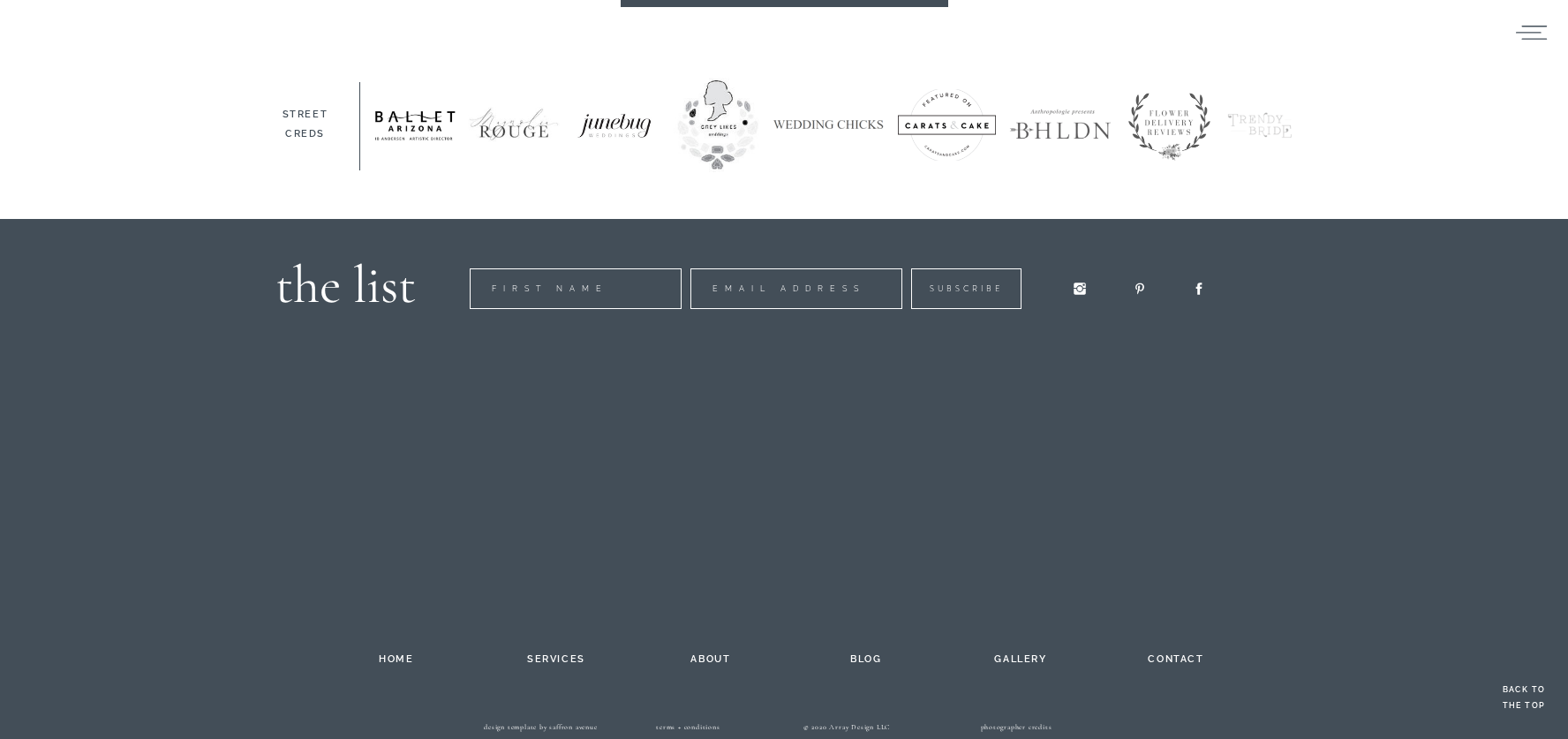
scroll to position [2727, 0]
